Goal: Information Seeking & Learning: Learn about a topic

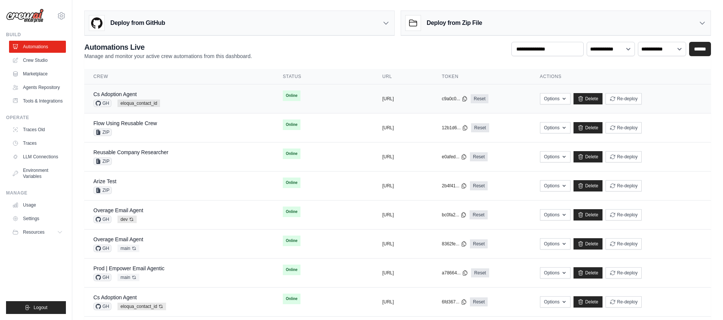
click at [177, 94] on div "Cs Adoption Agent GH eloqua_contact_id" at bounding box center [178, 98] width 171 height 17
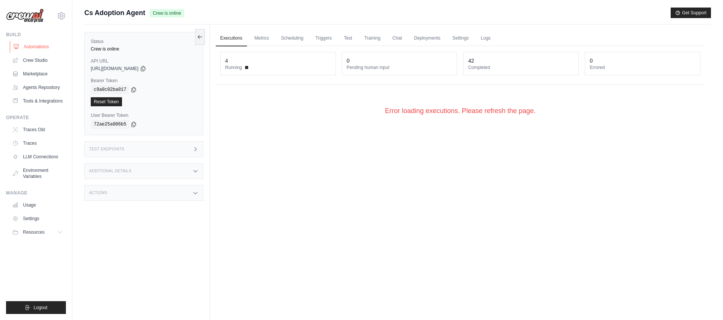
click at [40, 47] on link "Automations" at bounding box center [38, 47] width 57 height 12
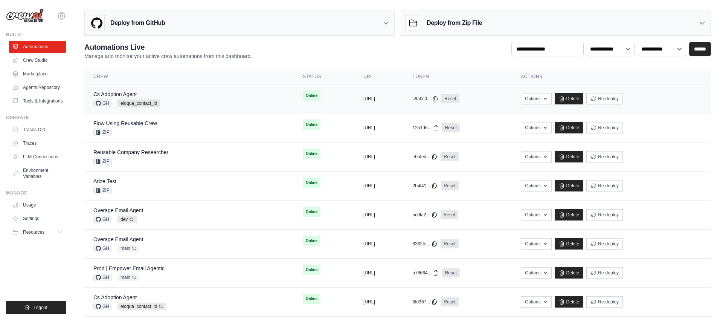
click at [241, 97] on div "Cs Adoption Agent GH eloqua_contact_id" at bounding box center [188, 98] width 191 height 17
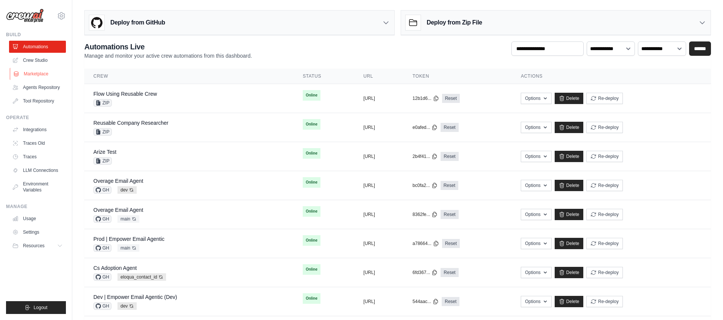
click at [40, 72] on link "Marketplace" at bounding box center [38, 74] width 57 height 12
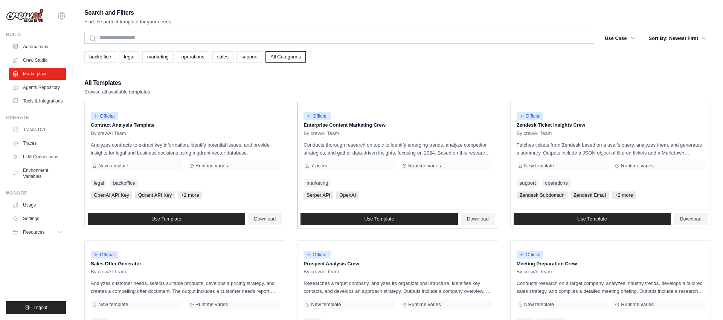
click at [454, 151] on p "Conducts thorough research on topic to identify emerging trends, analyze compet…" at bounding box center [398, 149] width 188 height 16
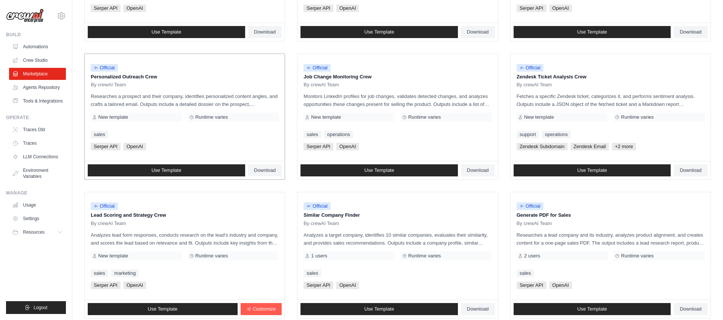
scroll to position [329, 0]
